Goal: Task Accomplishment & Management: Use online tool/utility

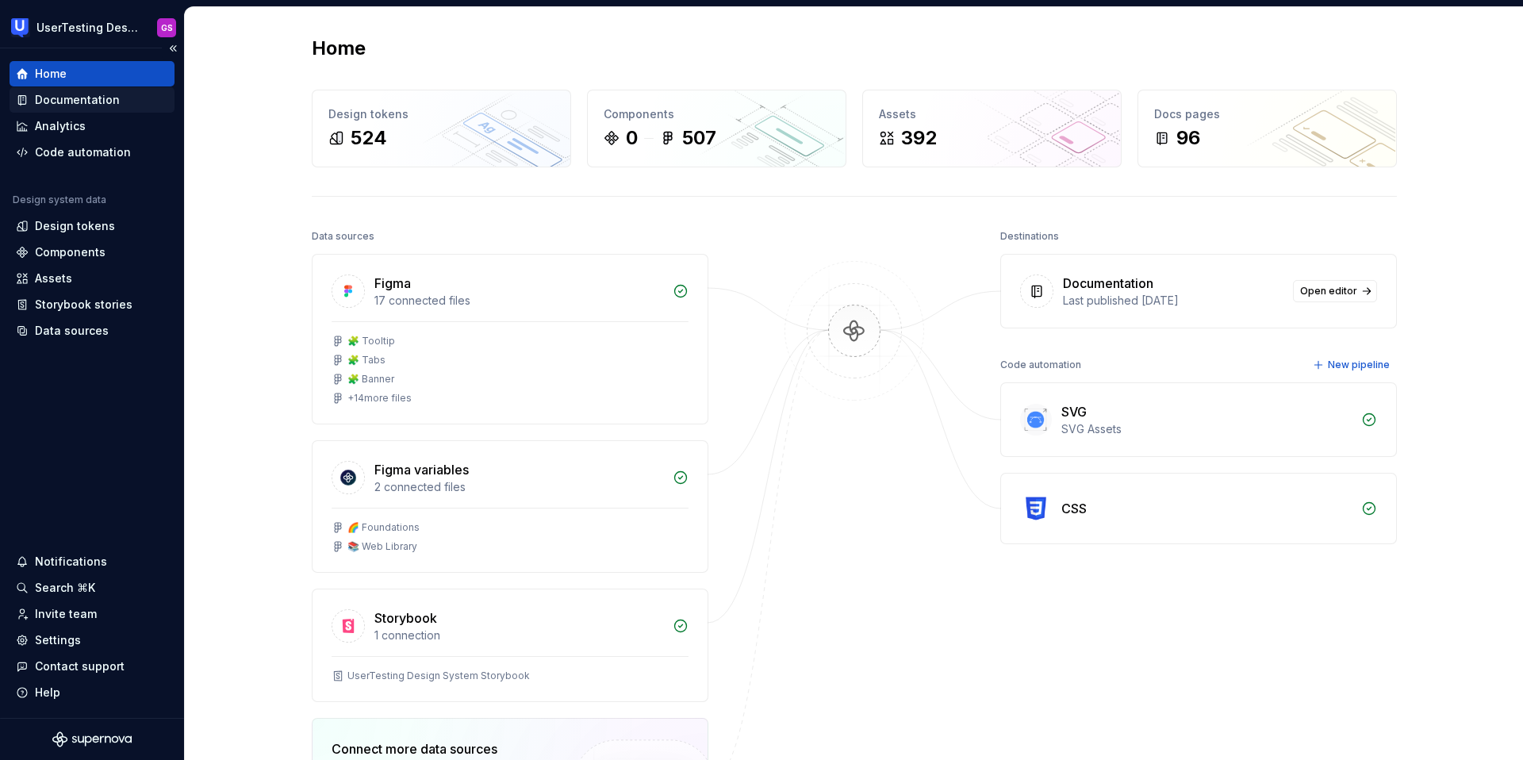
click at [96, 102] on div "Documentation" at bounding box center [77, 100] width 85 height 16
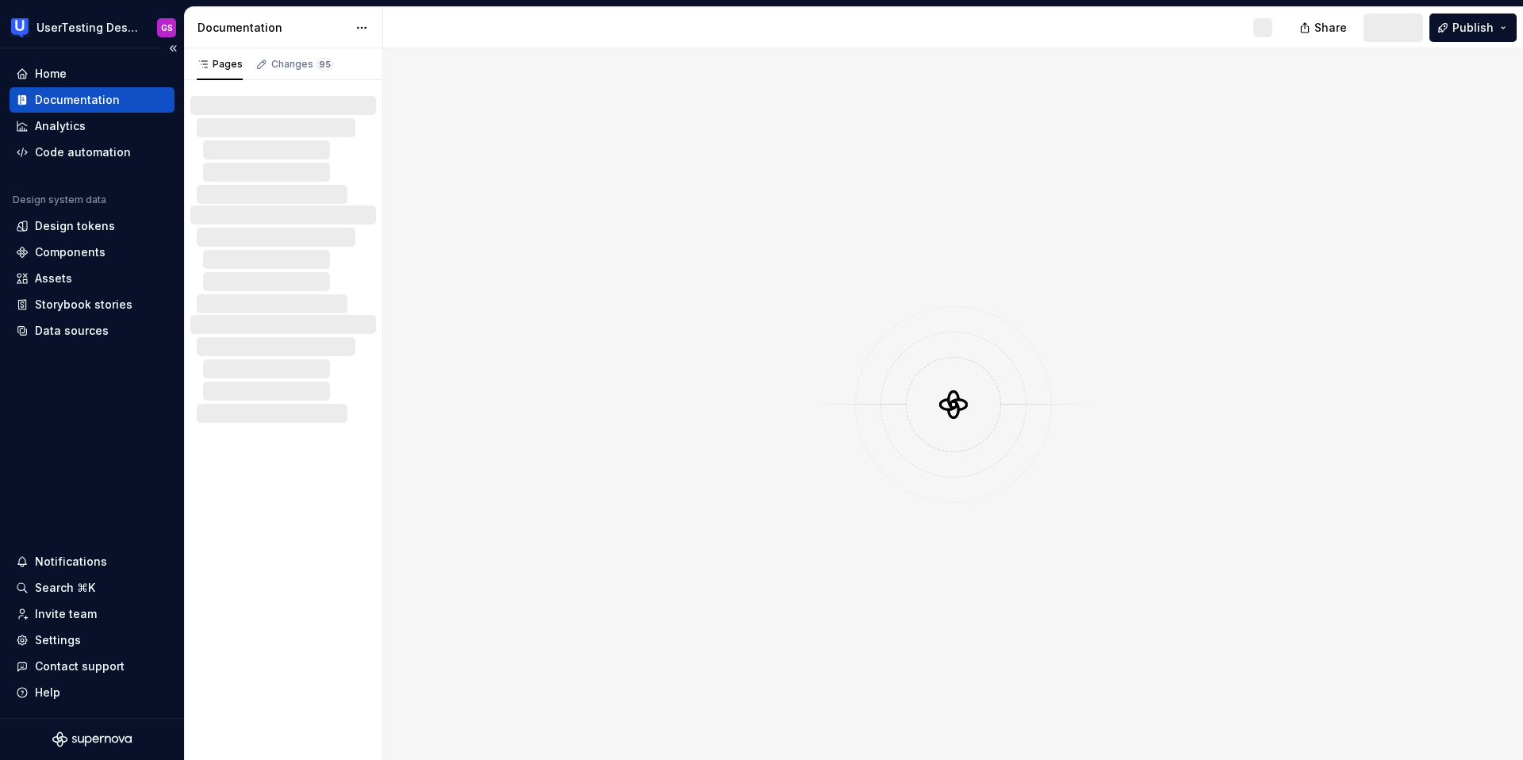
click at [95, 104] on div "Documentation" at bounding box center [77, 100] width 85 height 16
click at [99, 160] on div "Code automation" at bounding box center [92, 152] width 165 height 25
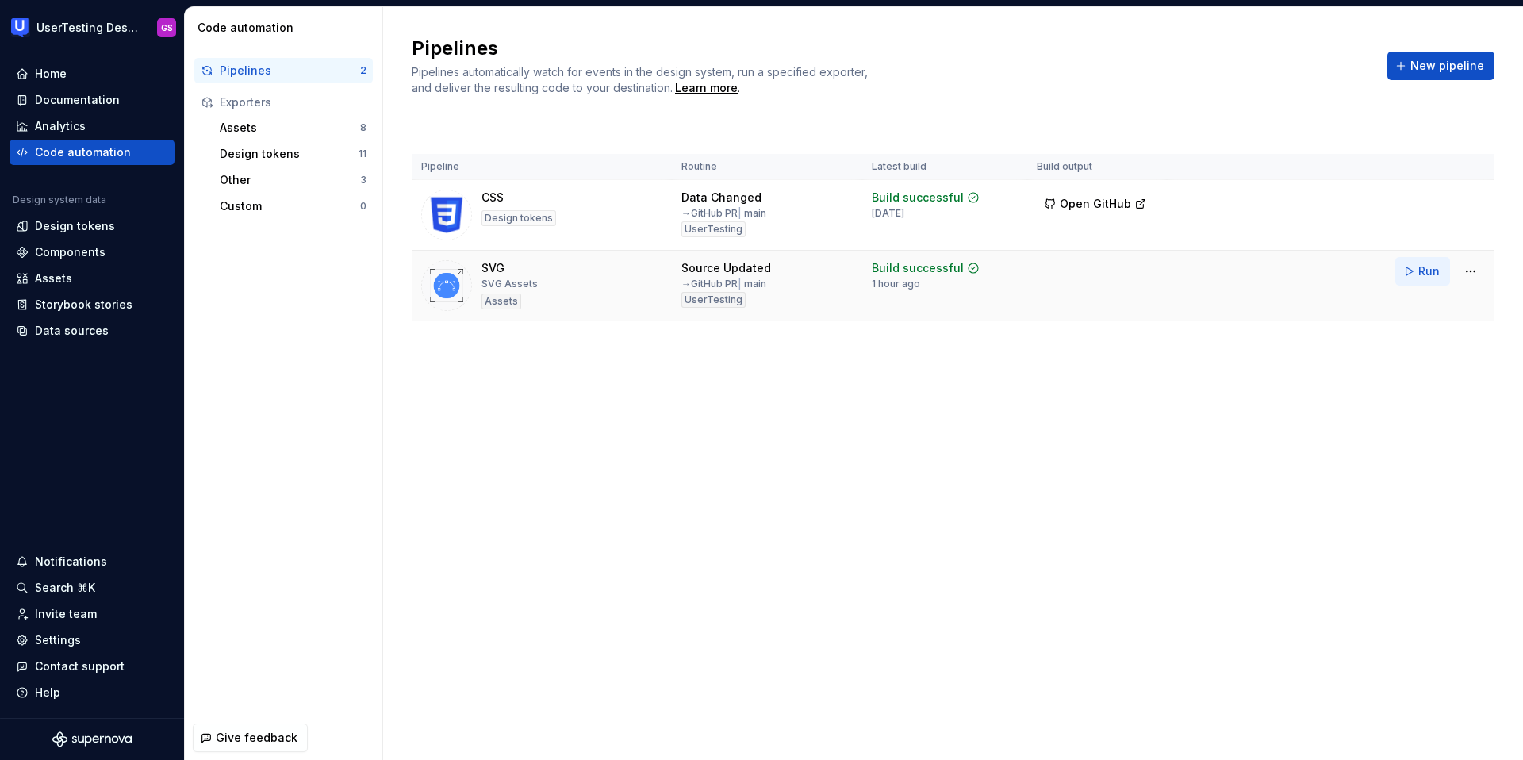
click at [1409, 269] on button "Run" at bounding box center [1422, 271] width 55 height 29
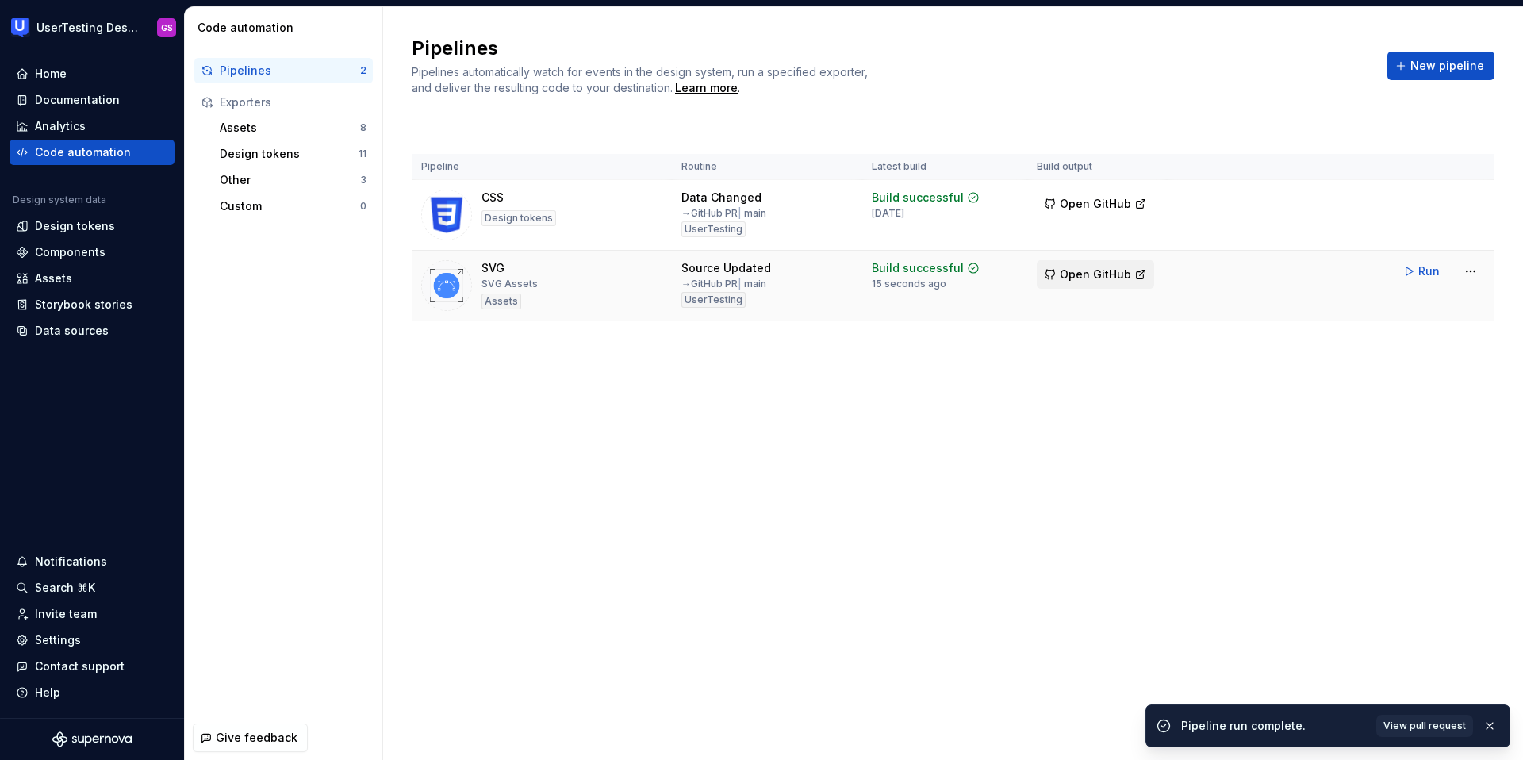
click at [1107, 278] on span "Open GitHub" at bounding box center [1095, 274] width 71 height 16
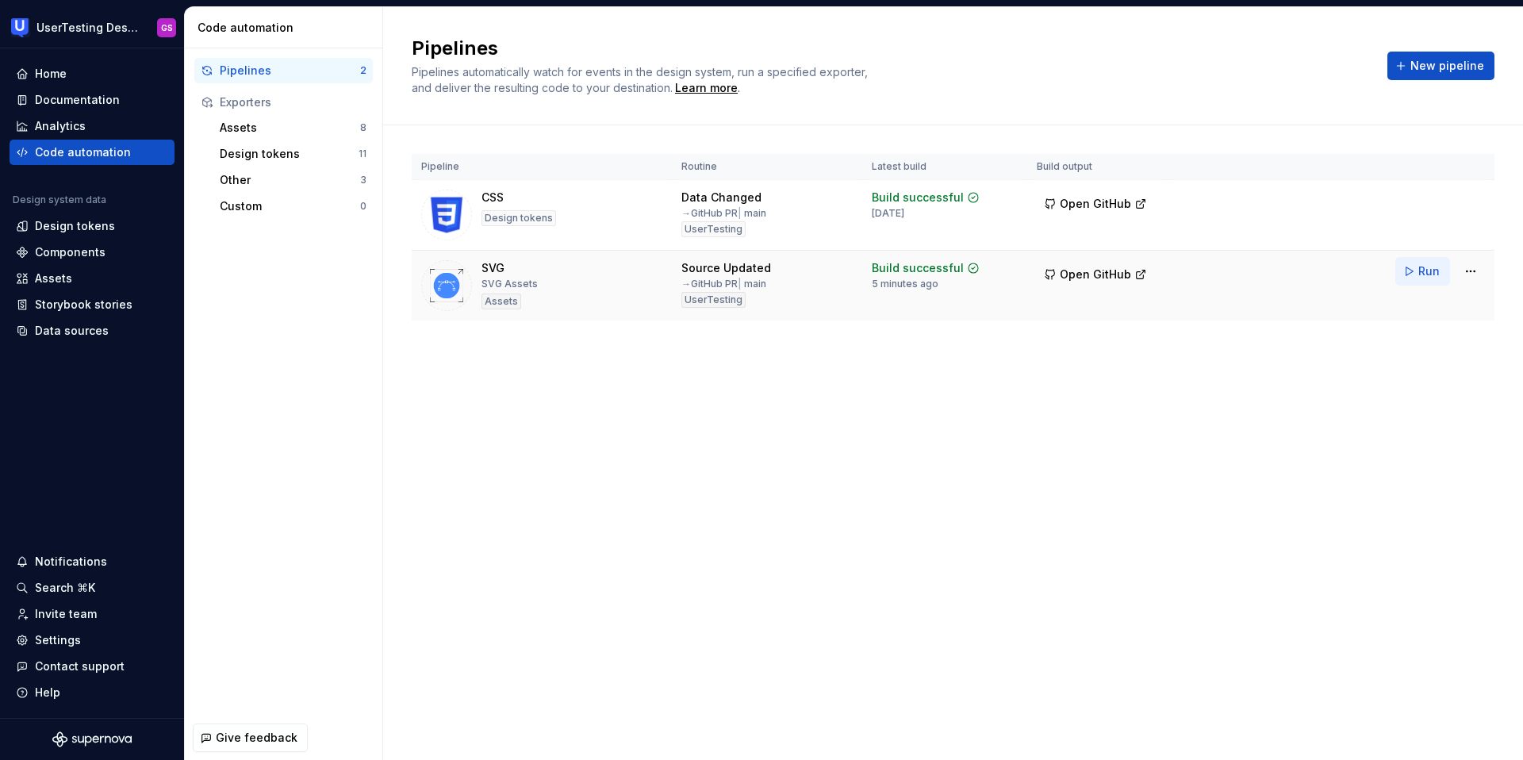
click at [1415, 275] on button "Run" at bounding box center [1422, 271] width 55 height 29
click at [1110, 269] on span "Open GitHub" at bounding box center [1095, 274] width 71 height 16
